Goal: Task Accomplishment & Management: Manage account settings

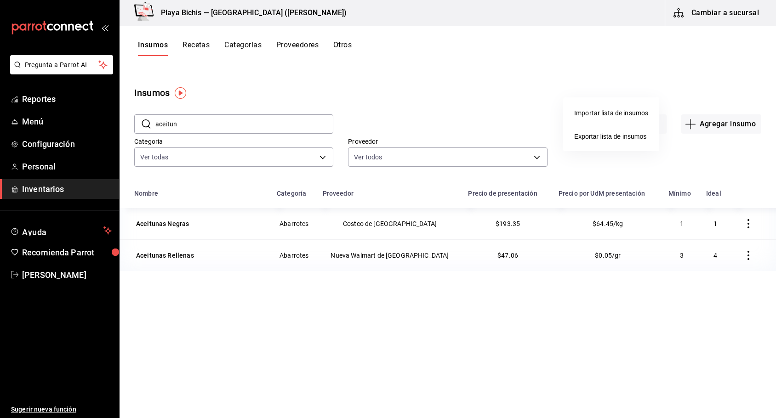
drag, startPoint x: 214, startPoint y: 126, endPoint x: 139, endPoint y: 126, distance: 74.5
click at [158, 128] on div at bounding box center [388, 209] width 776 height 418
click at [234, 144] on div "Ver todas 0381c52f-9b45-4fec-899c-a72c1c3f8bca,adbb25ef-bedd-44f3-819c-67983074…" at bounding box center [233, 155] width 199 height 23
click at [204, 125] on input "aceitun" at bounding box center [244, 124] width 178 height 18
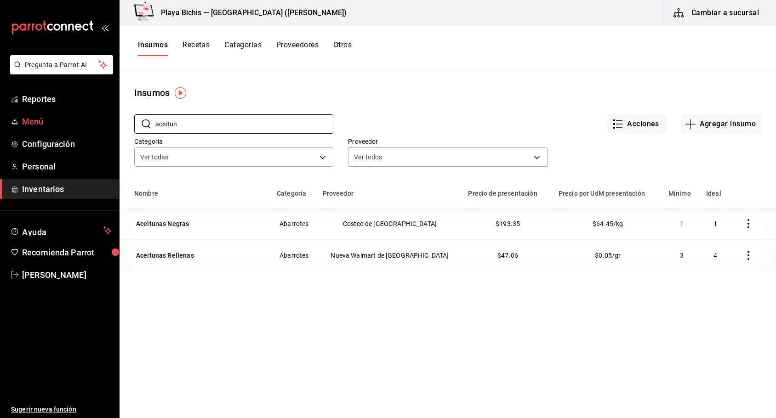
drag, startPoint x: 197, startPoint y: 128, endPoint x: 114, endPoint y: 130, distance: 83.7
click at [114, 130] on div "Pregunta a Parrot AI Reportes Menú Configuración Personal Inventarios Ayuda Rec…" at bounding box center [388, 206] width 776 height 412
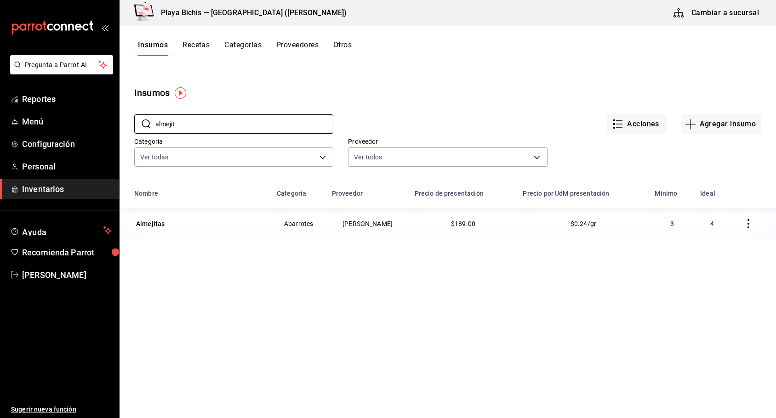
type input "almejit"
click at [166, 222] on div "Almejitas" at bounding box center [199, 223] width 131 height 13
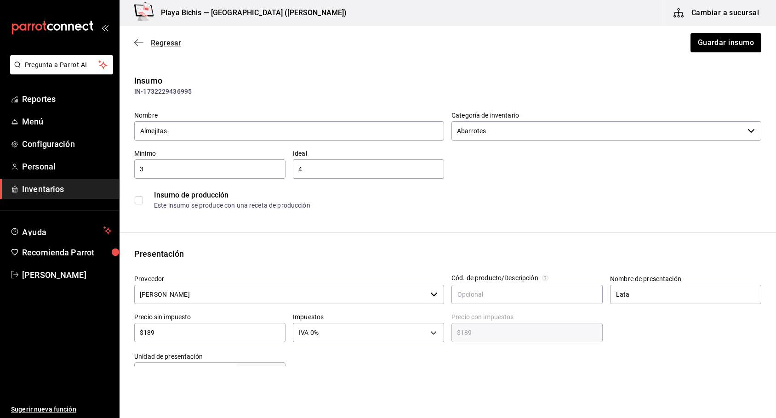
click at [141, 44] on icon "button" at bounding box center [138, 43] width 9 height 8
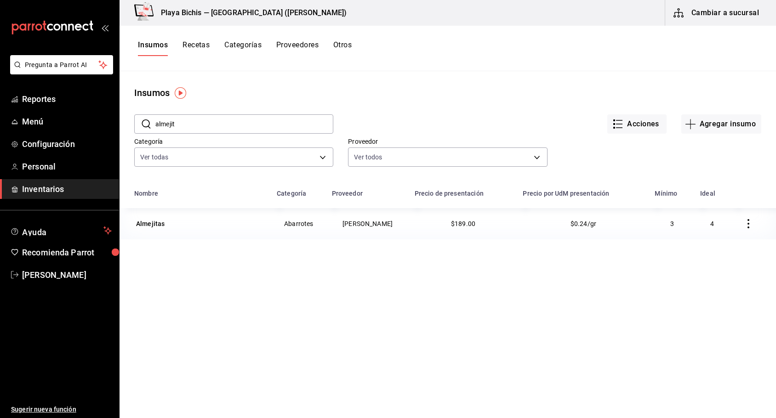
click at [744, 227] on icon "button" at bounding box center [748, 223] width 9 height 9
click at [716, 226] on span "Eliminar" at bounding box center [713, 224] width 23 height 7
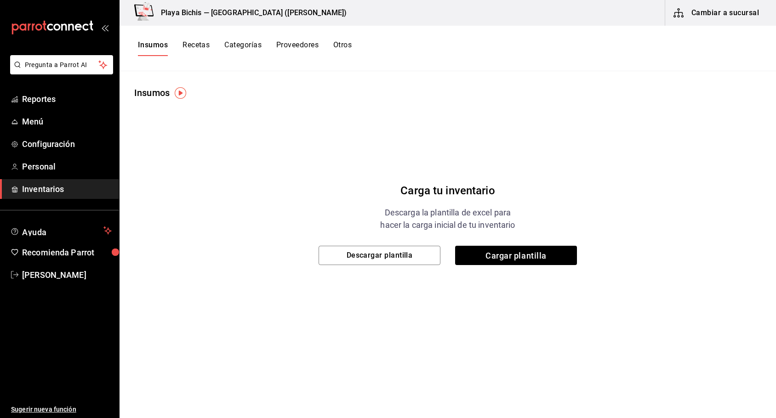
click at [146, 42] on button "Insumos" at bounding box center [153, 48] width 30 height 16
click at [151, 46] on button "Insumos" at bounding box center [153, 48] width 30 height 16
click at [712, 12] on button "Cambiar a sucursal" at bounding box center [716, 13] width 103 height 26
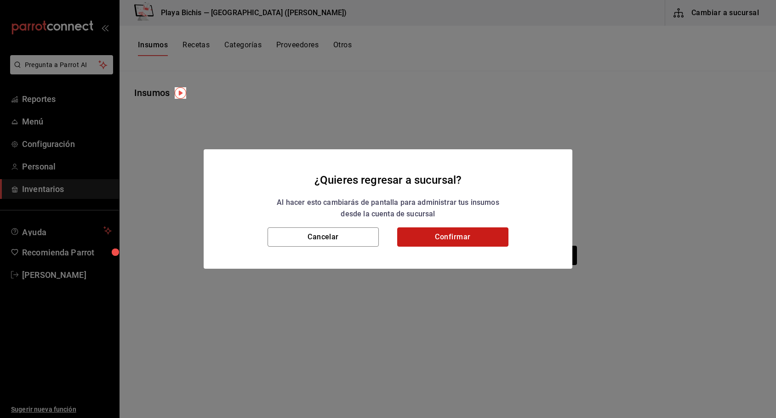
click at [422, 240] on button "Confirmar" at bounding box center [452, 237] width 111 height 19
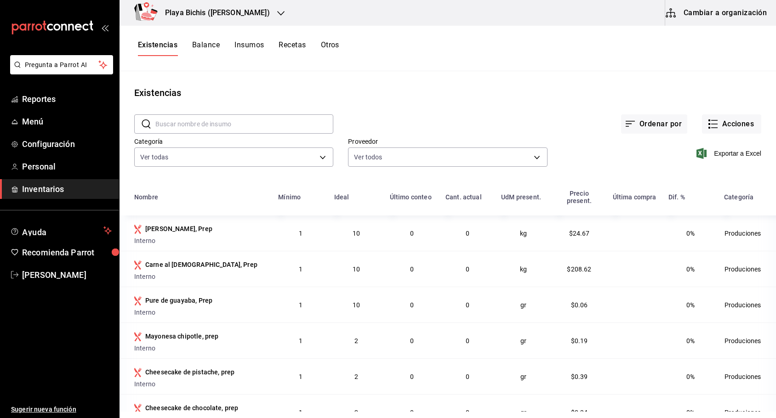
click at [183, 122] on input "text" at bounding box center [244, 124] width 178 height 18
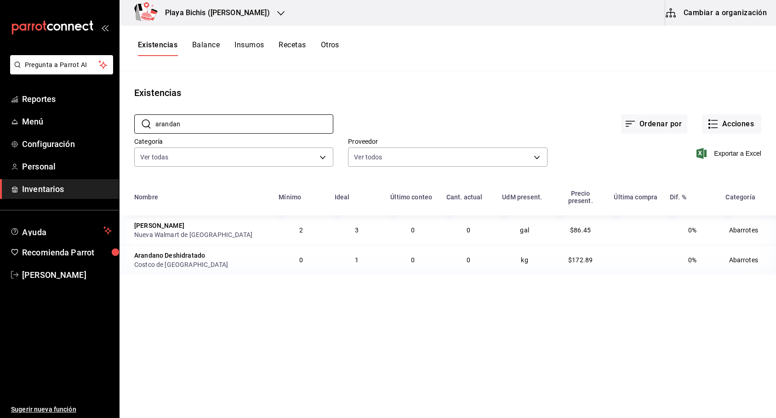
type input "arandan"
click at [38, 192] on span "Inventarios" at bounding box center [67, 189] width 90 height 12
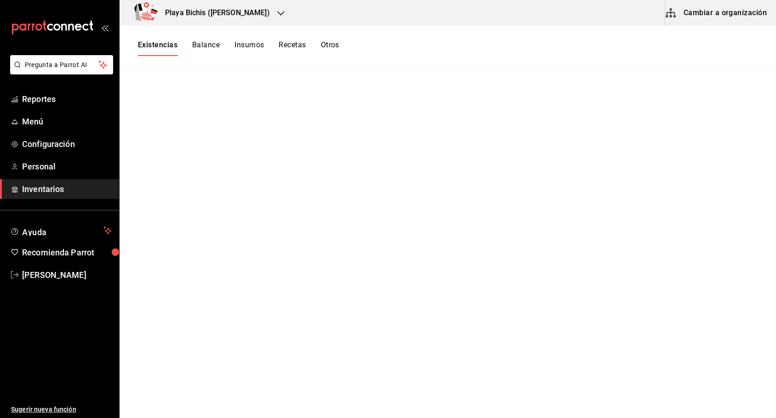
click at [715, 16] on button "Cambiar a organización" at bounding box center [716, 13] width 103 height 26
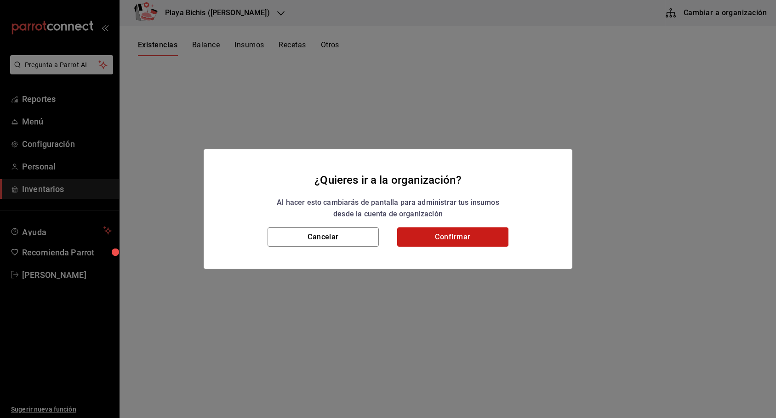
click at [436, 235] on button "Confirmar" at bounding box center [452, 237] width 111 height 19
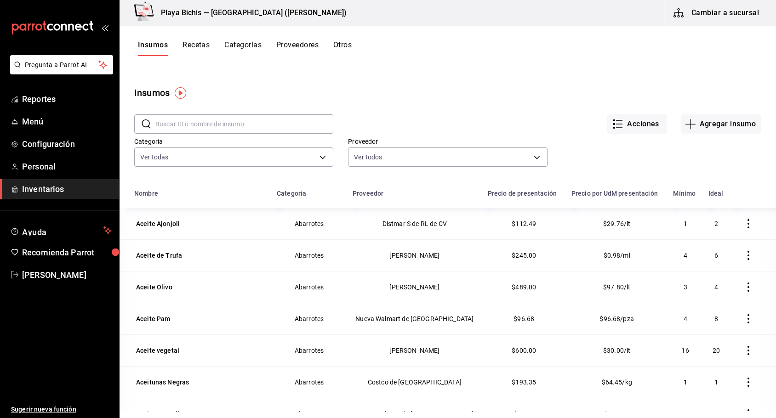
click at [171, 122] on input "text" at bounding box center [244, 124] width 178 height 18
click at [645, 121] on button "Acciones" at bounding box center [636, 123] width 59 height 19
click at [645, 121] on li "Importar lista de insumos" at bounding box center [611, 113] width 96 height 24
click at [704, 78] on div at bounding box center [388, 209] width 776 height 418
click at [705, 130] on button "Agregar insumo" at bounding box center [721, 123] width 80 height 19
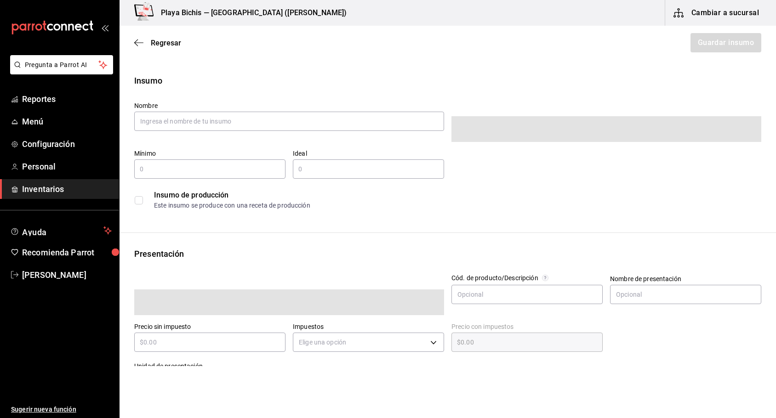
type input "$0.00"
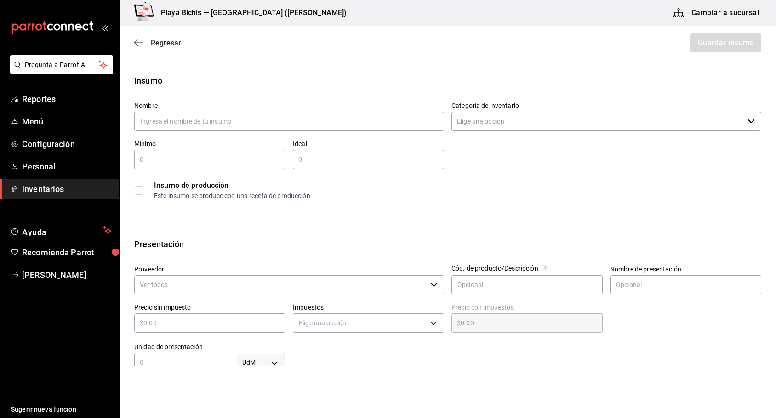
click at [138, 43] on icon "button" at bounding box center [138, 42] width 9 height 0
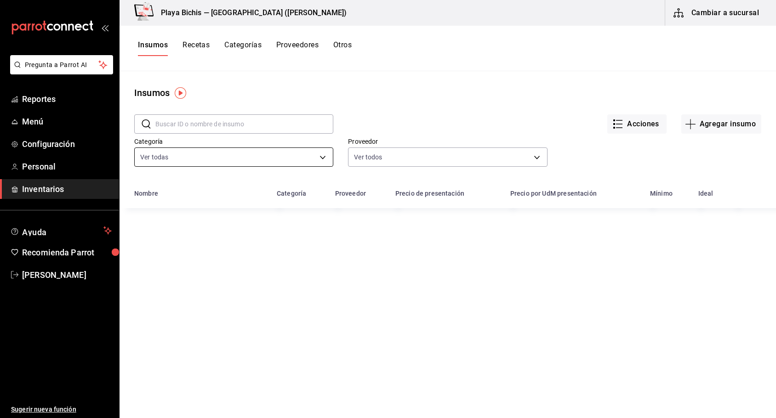
click at [171, 156] on body "Pregunta a Parrot AI Reportes Menú Configuración Personal Inventarios Ayuda Rec…" at bounding box center [388, 206] width 776 height 412
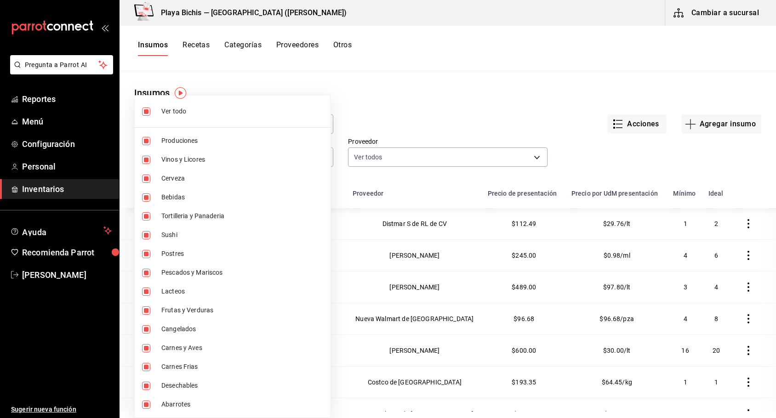
click at [479, 96] on div at bounding box center [388, 209] width 776 height 418
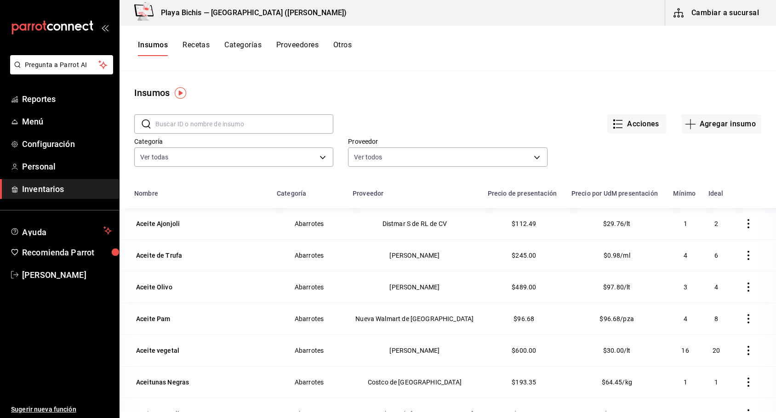
click at [181, 120] on input "text" at bounding box center [244, 124] width 178 height 18
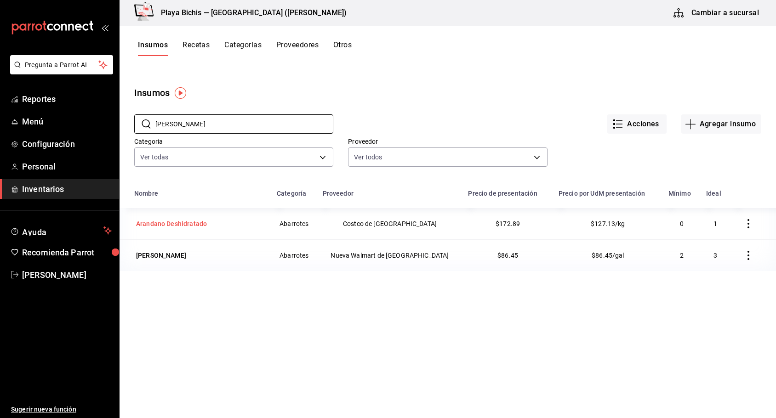
type input "[PERSON_NAME]"
click at [165, 223] on div "Arandano Deshidratado" at bounding box center [171, 223] width 71 height 9
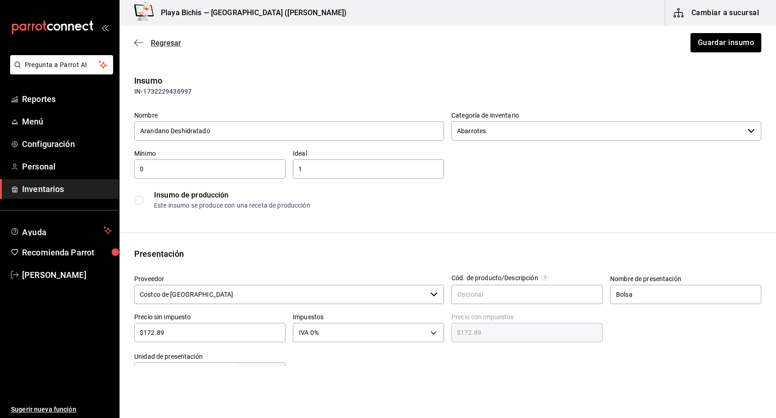
click at [135, 44] on div "Regresar Guardar insumo" at bounding box center [448, 43] width 656 height 34
click at [136, 41] on icon "button" at bounding box center [136, 43] width 4 height 7
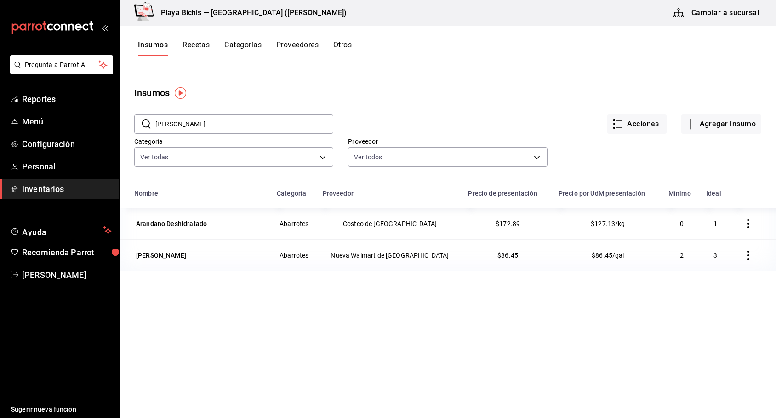
click at [744, 224] on icon "button" at bounding box center [748, 223] width 9 height 9
click at [705, 224] on span "Eliminar" at bounding box center [713, 224] width 23 height 7
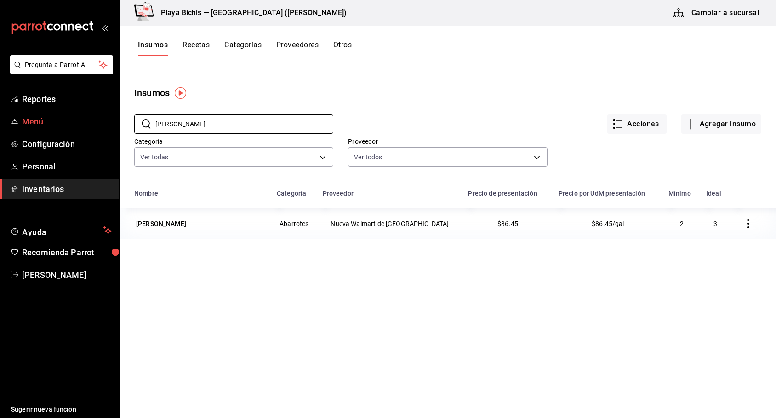
drag, startPoint x: 254, startPoint y: 124, endPoint x: 96, endPoint y: 121, distance: 157.7
click at [96, 121] on div "Pregunta a Parrot AI Reportes Menú Configuración Personal Inventarios Ayuda Rec…" at bounding box center [388, 206] width 776 height 412
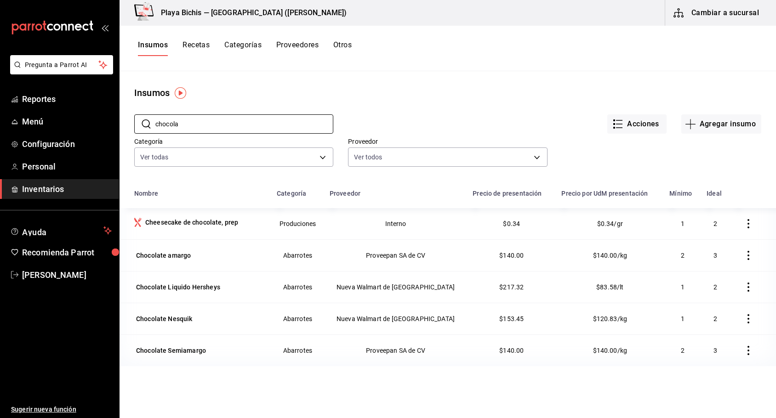
click at [744, 257] on icon "button" at bounding box center [748, 255] width 9 height 9
click at [711, 260] on span "Eliminar" at bounding box center [705, 256] width 40 height 11
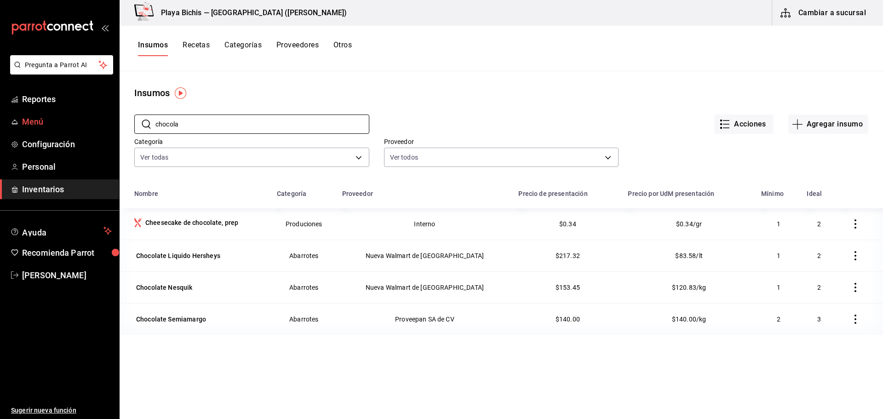
drag, startPoint x: 197, startPoint y: 126, endPoint x: 99, endPoint y: 122, distance: 97.5
click at [99, 121] on div "Pregunta a Parrot AI Reportes Menú Configuración Personal Inventarios Ayuda Rec…" at bounding box center [441, 206] width 883 height 412
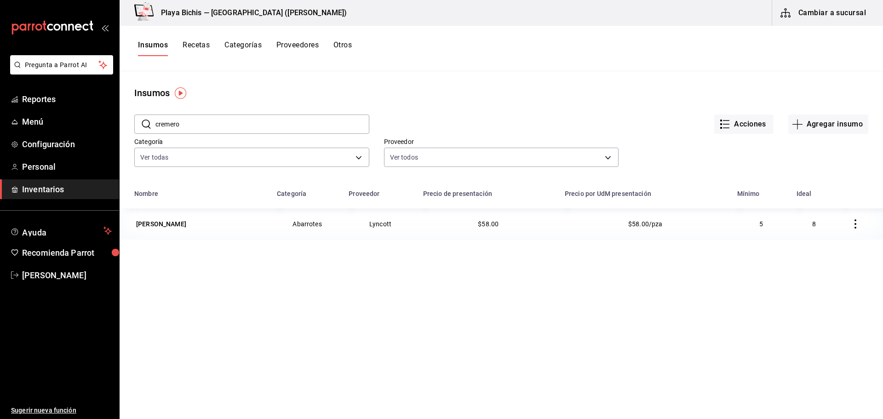
click at [776, 223] on icon "button" at bounding box center [854, 223] width 9 height 9
click at [776, 223] on span "Eliminar" at bounding box center [820, 224] width 23 height 7
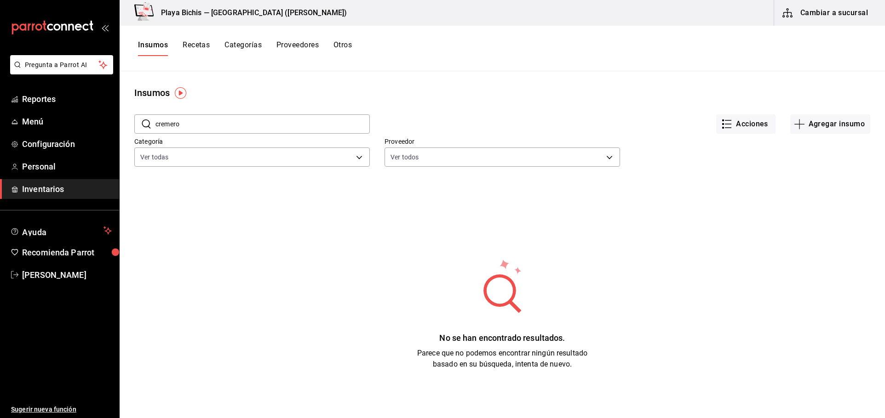
click at [285, 257] on div "No se han encontrado resultados. Parece que no podemos encontrar ningún resulta…" at bounding box center [502, 314] width 765 height 230
drag, startPoint x: 194, startPoint y: 121, endPoint x: 8, endPoint y: 111, distance: 186.5
click at [70, 116] on div "Pregunta a Parrot AI Reportes Menú Configuración Personal Inventarios Ayuda Rec…" at bounding box center [442, 206] width 885 height 412
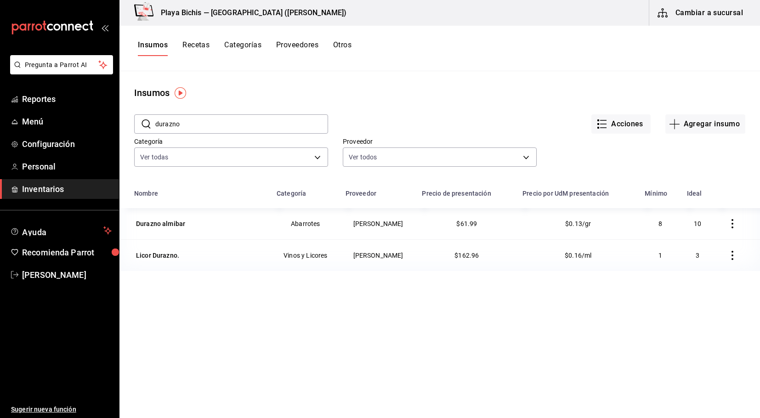
click at [15, 42] on div "mailbox folders" at bounding box center [59, 27] width 119 height 55
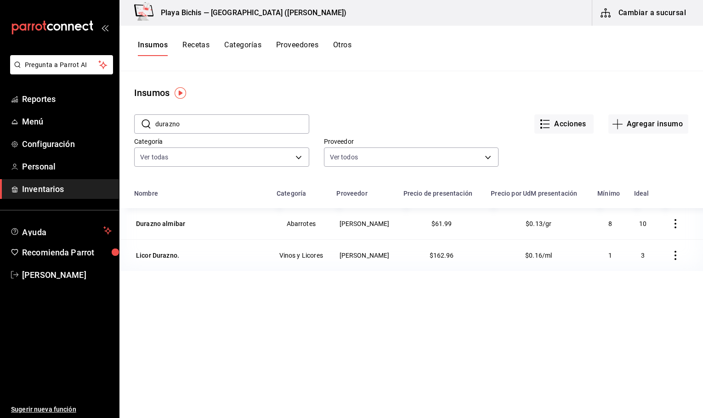
click at [671, 225] on icon "button" at bounding box center [675, 223] width 9 height 9
click at [637, 227] on span "Eliminar" at bounding box center [640, 224] width 23 height 7
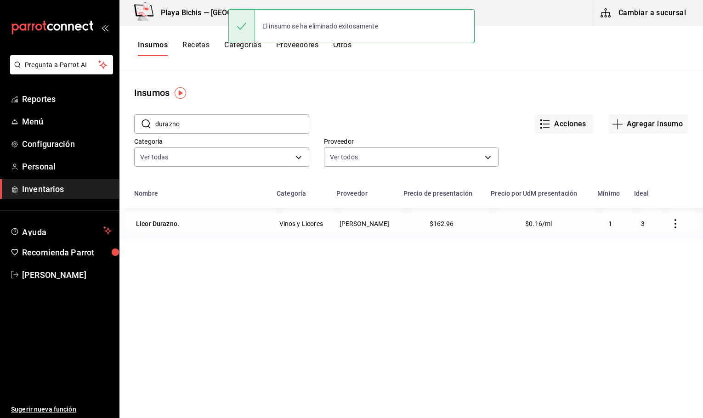
click at [196, 122] on input "durazno" at bounding box center [232, 124] width 154 height 18
drag, startPoint x: 195, startPoint y: 123, endPoint x: 127, endPoint y: 115, distance: 68.4
click at [107, 117] on div "Pregunta a Parrot AI Reportes Menú Configuración Personal Inventarios Ayuda Rec…" at bounding box center [351, 206] width 703 height 412
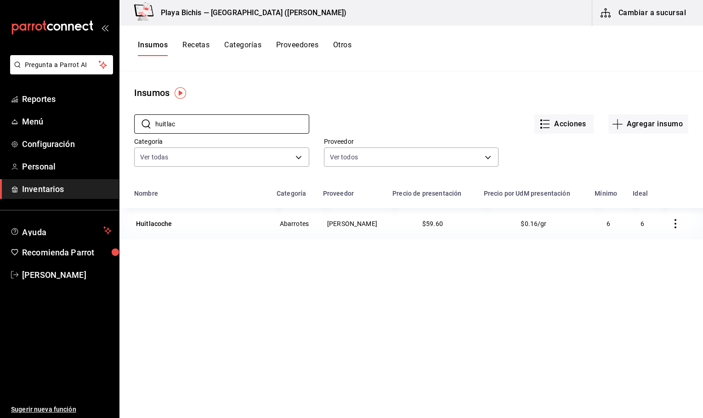
click at [671, 223] on icon "button" at bounding box center [675, 223] width 9 height 9
click at [643, 224] on span "Eliminar" at bounding box center [640, 224] width 23 height 7
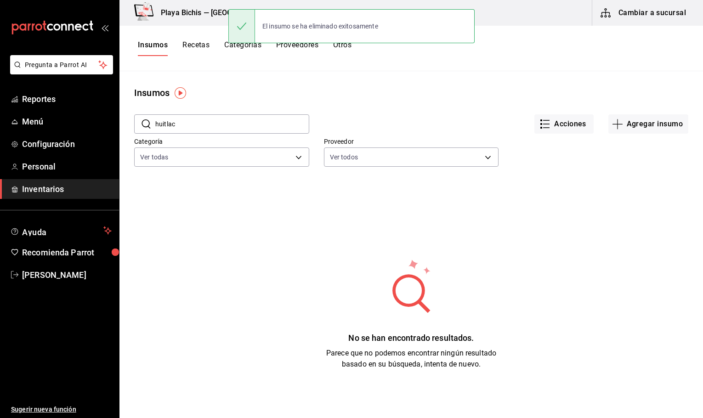
click at [191, 128] on input "huitlac" at bounding box center [232, 124] width 154 height 18
drag, startPoint x: 190, startPoint y: 128, endPoint x: 147, endPoint y: 116, distance: 45.2
click at [100, 124] on div "Pregunta a Parrot AI Reportes Menú Configuración Personal Inventarios Ayuda Rec…" at bounding box center [351, 206] width 703 height 412
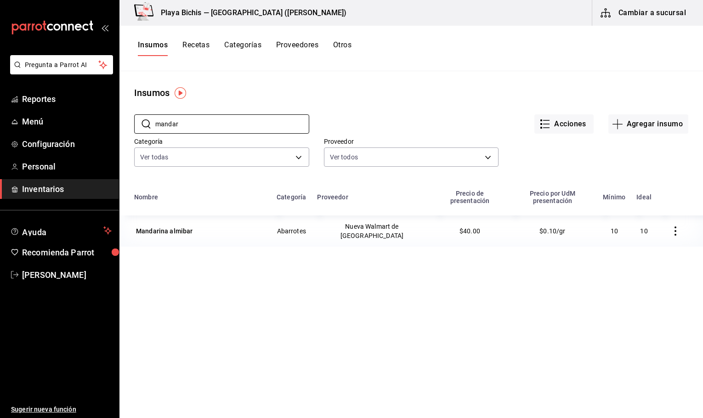
type input "mandar"
click at [671, 227] on icon "button" at bounding box center [675, 231] width 9 height 9
click at [640, 225] on span "Eliminar" at bounding box center [640, 224] width 23 height 7
